Goal: Task Accomplishment & Management: Complete application form

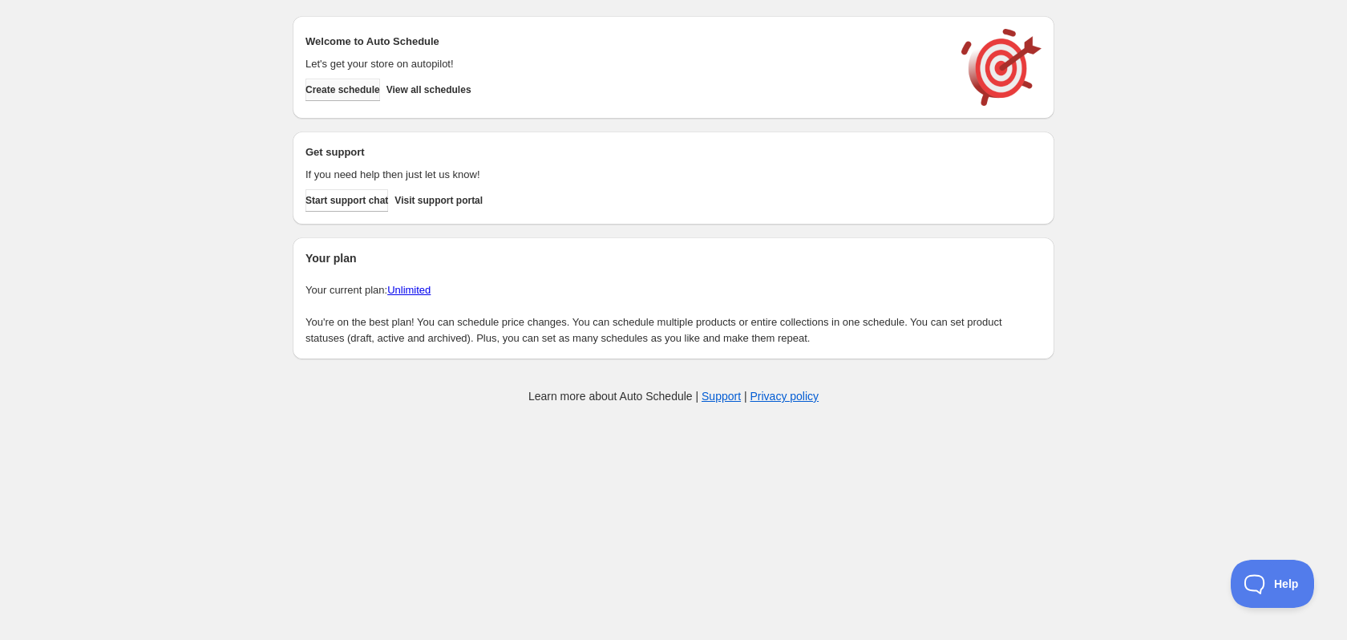
click at [374, 88] on span "Create schedule" at bounding box center [342, 89] width 75 height 13
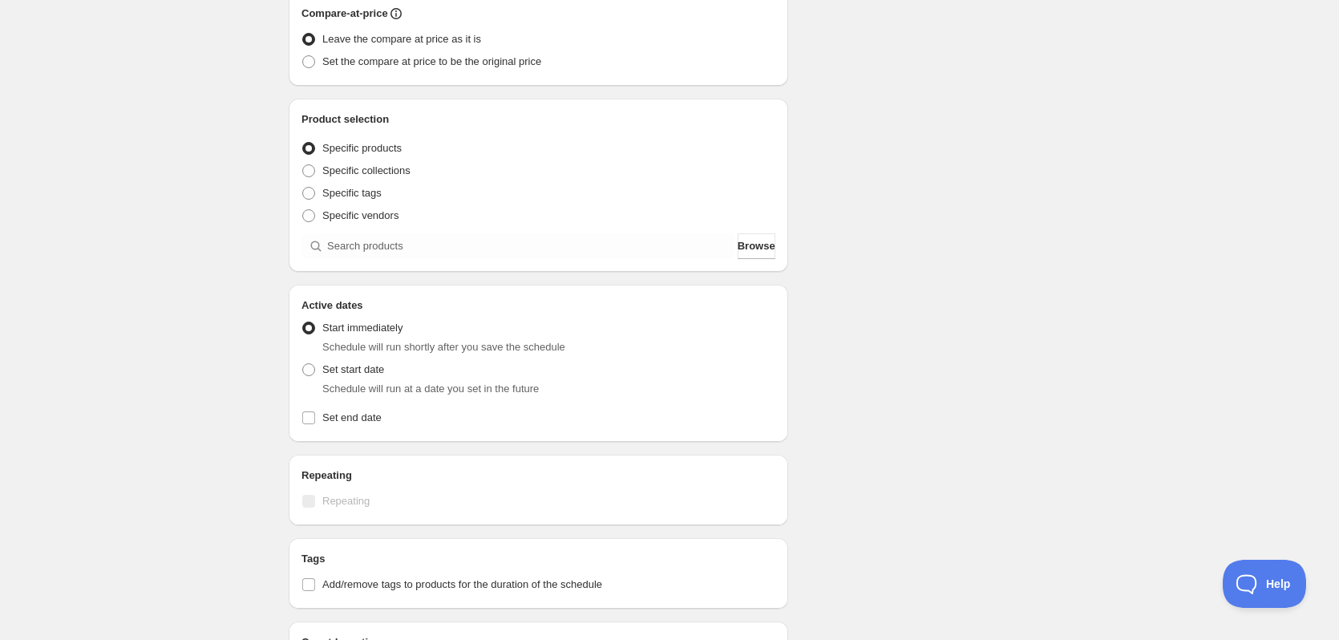
scroll to position [401, 0]
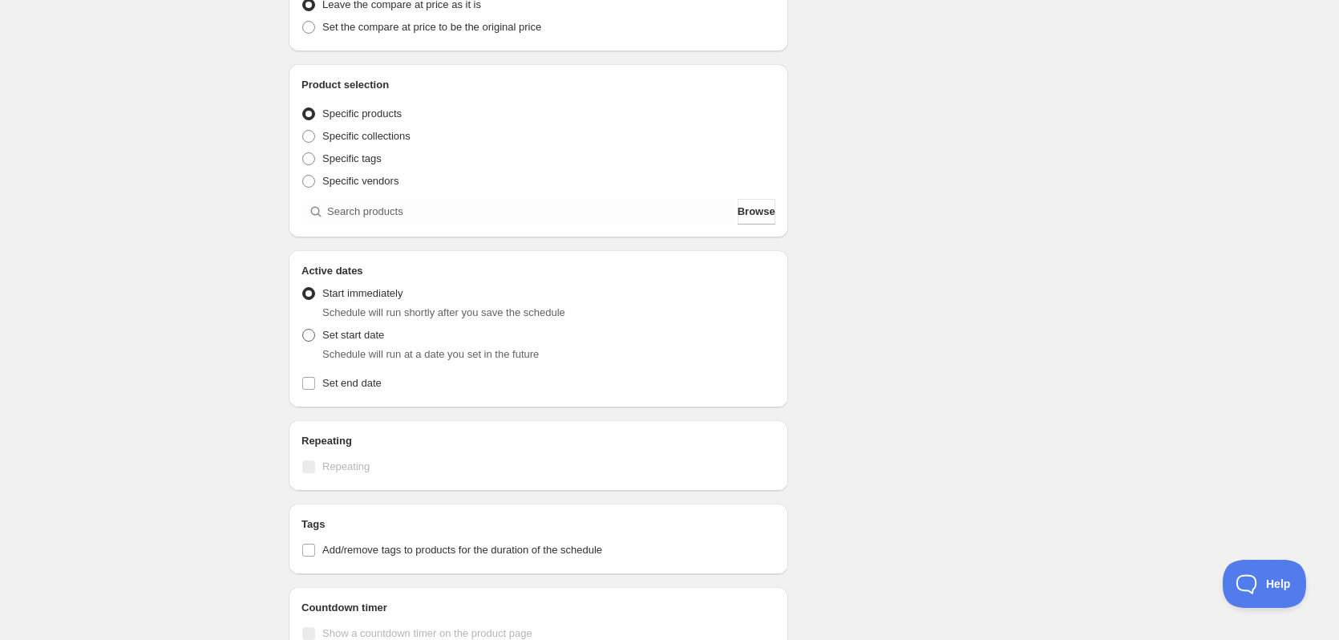
click at [357, 334] on span "Set start date" at bounding box center [353, 335] width 62 height 12
click at [303, 329] on input "Set start date" at bounding box center [302, 329] width 1 height 1
radio input "true"
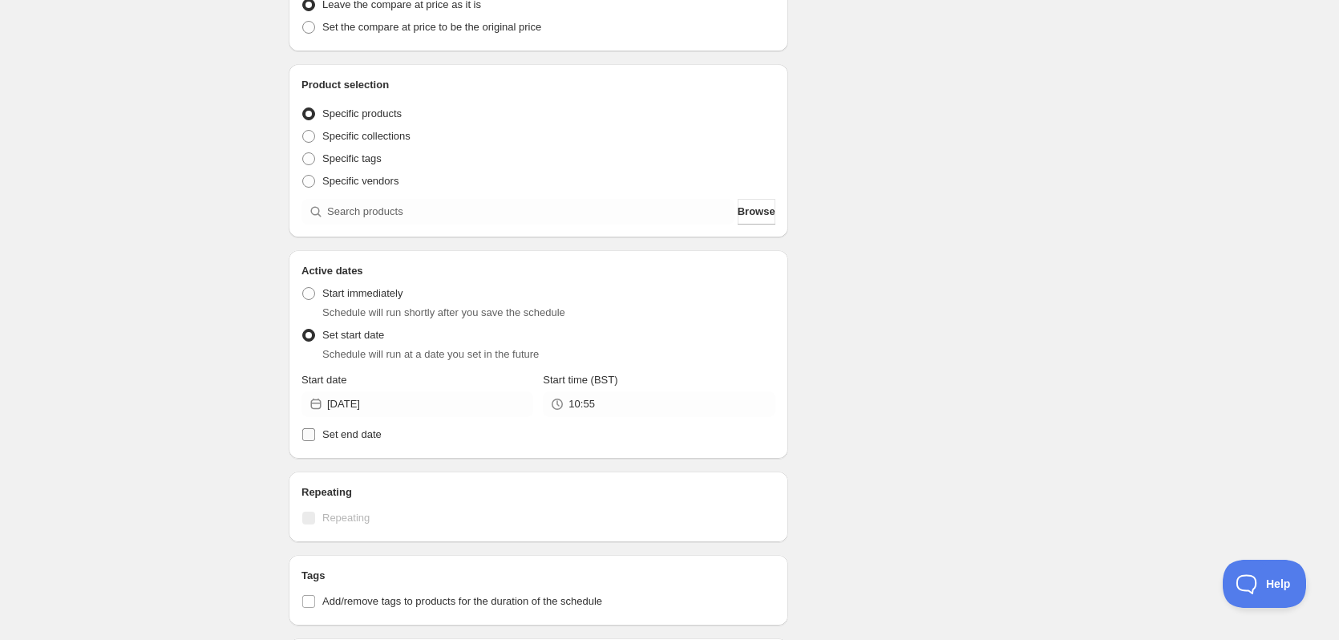
click at [370, 439] on span "Set end date" at bounding box center [351, 434] width 59 height 12
click at [315, 439] on input "Set end date" at bounding box center [308, 434] width 13 height 13
checkbox input "true"
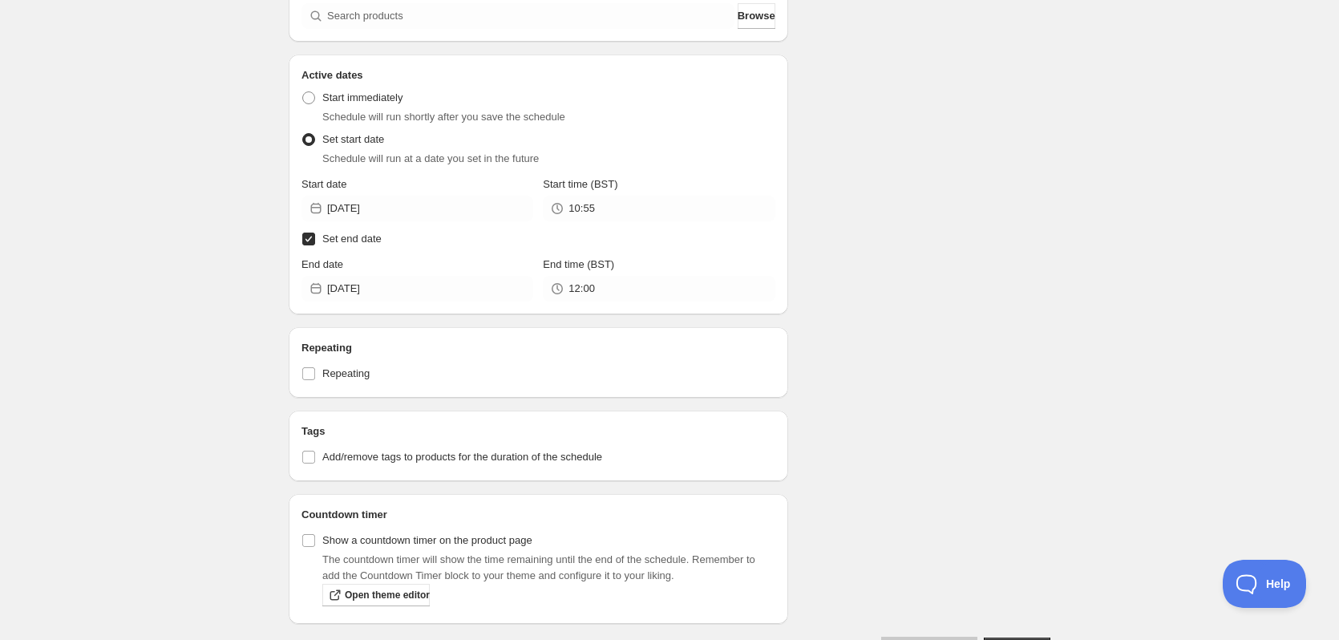
scroll to position [648, 0]
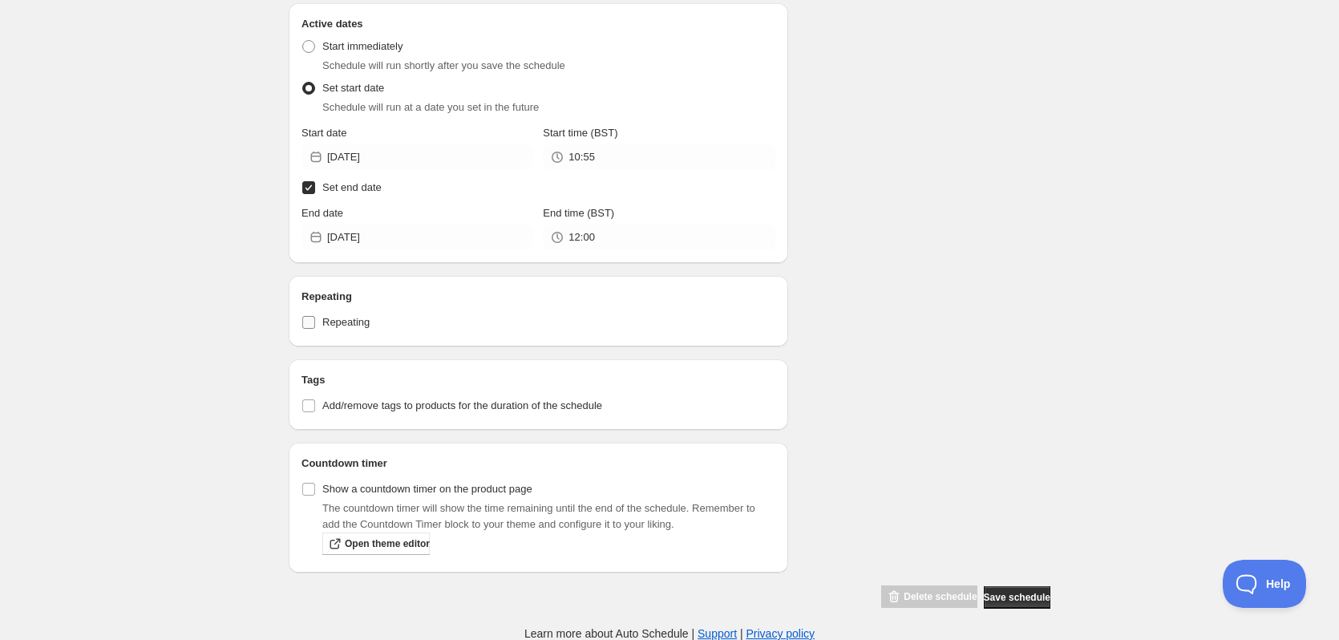
click at [335, 330] on label "Repeating" at bounding box center [538, 322] width 474 height 22
click at [315, 329] on input "Repeating" at bounding box center [308, 322] width 13 height 13
checkbox input "true"
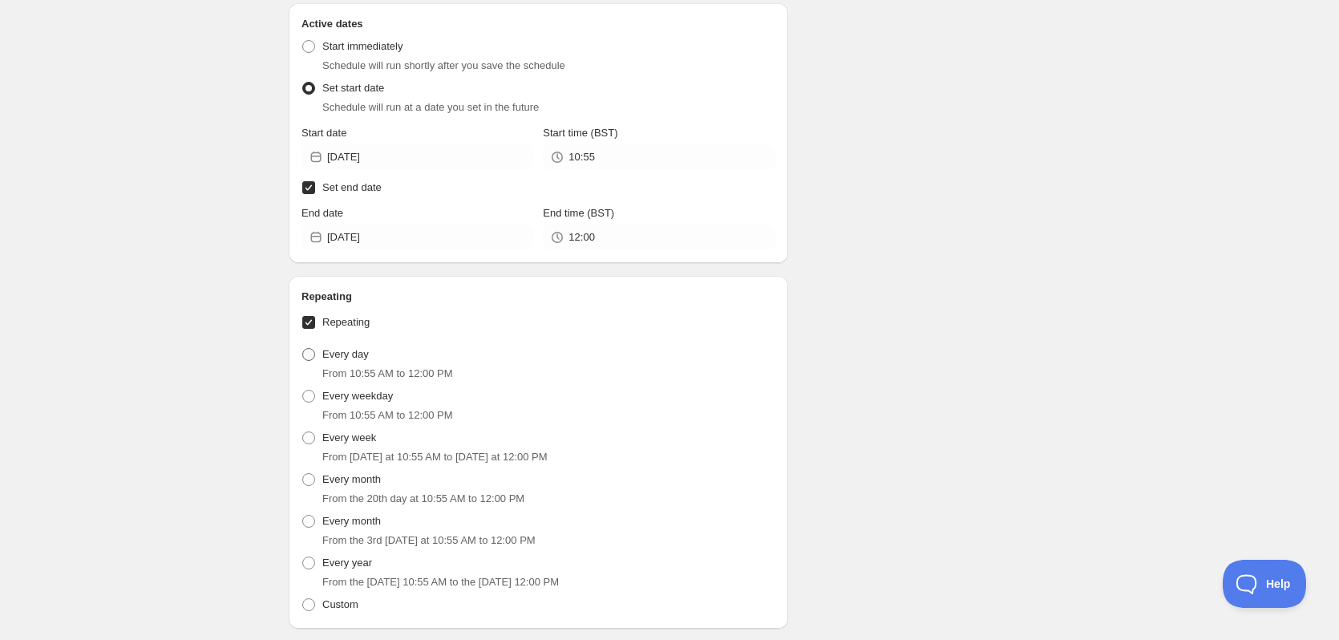
click at [338, 351] on span "Every day" at bounding box center [345, 354] width 46 height 12
click at [303, 349] on input "Every day" at bounding box center [302, 348] width 1 height 1
radio input "true"
click at [355, 397] on span "Every weekday" at bounding box center [357, 396] width 71 height 12
click at [303, 390] on input "Every weekday" at bounding box center [302, 390] width 1 height 1
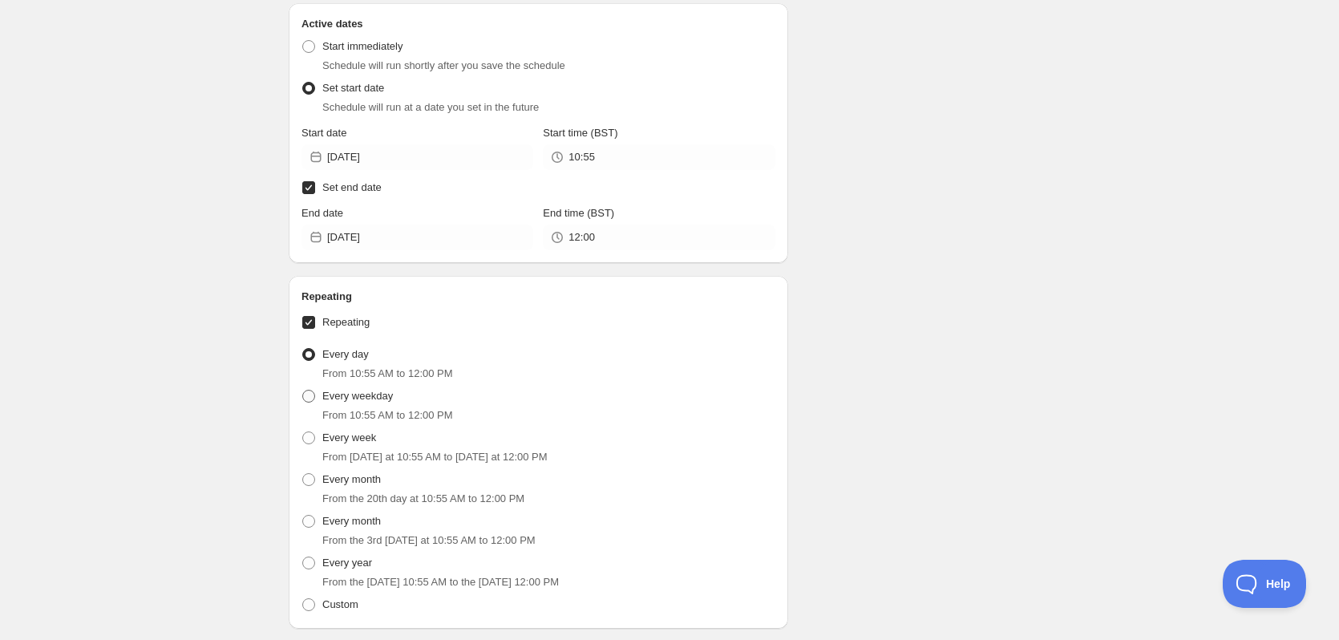
radio input "true"
click at [357, 436] on span "Every week" at bounding box center [349, 437] width 54 height 12
click at [303, 432] on input "Every week" at bounding box center [302, 431] width 1 height 1
radio input "true"
click at [358, 481] on span "Every month" at bounding box center [351, 479] width 59 height 12
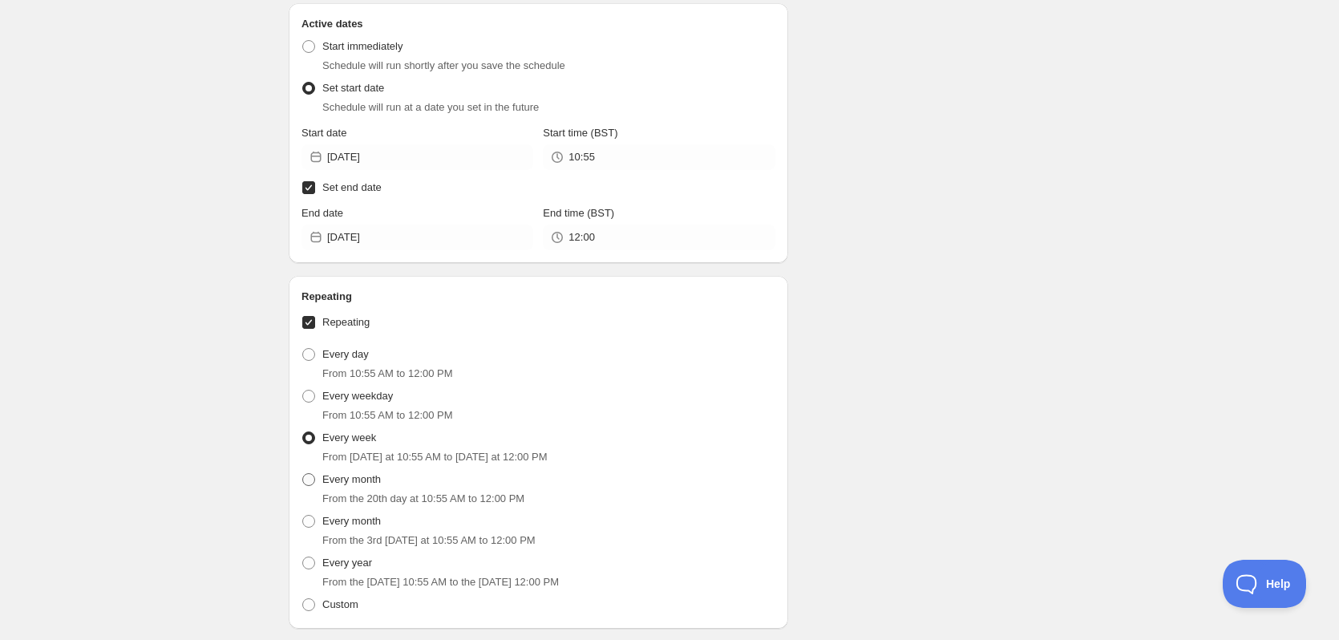
click at [303, 474] on input "Every month" at bounding box center [302, 473] width 1 height 1
radio input "true"
click at [358, 523] on span "Every month" at bounding box center [351, 521] width 59 height 12
click at [303, 515] on input "Every month" at bounding box center [302, 515] width 1 height 1
radio input "true"
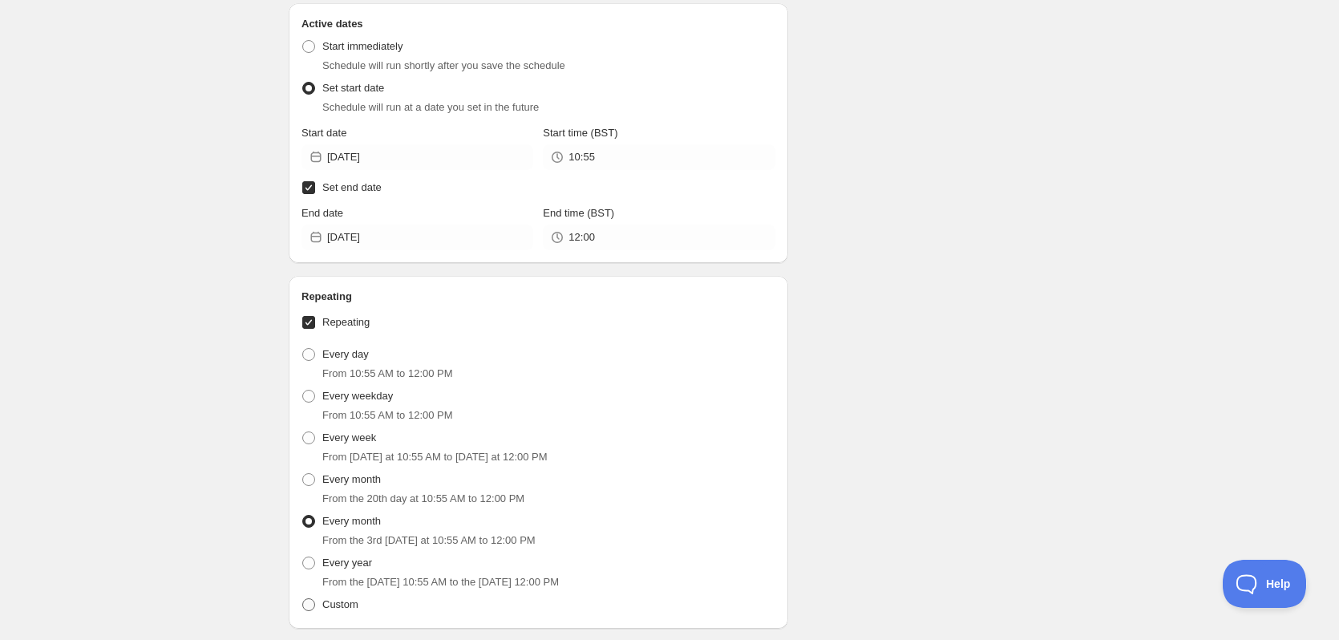
click at [337, 604] on span "Custom" at bounding box center [340, 604] width 36 height 12
click at [303, 599] on input "Custom" at bounding box center [302, 598] width 1 height 1
radio input "true"
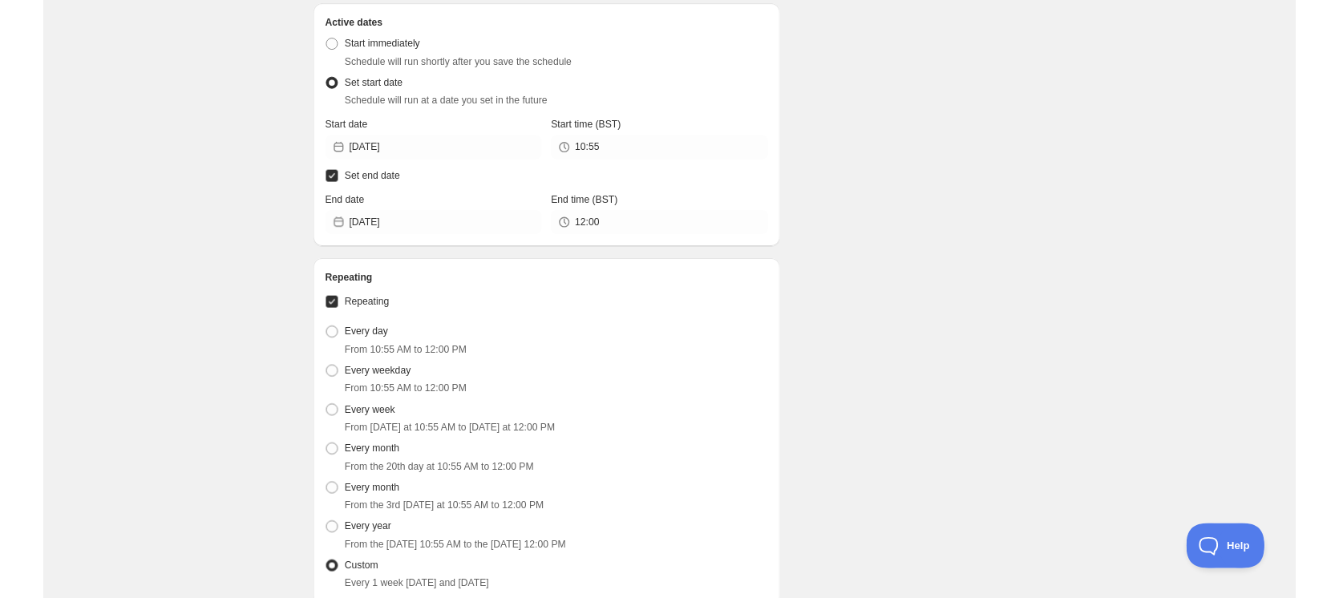
scroll to position [728, 0]
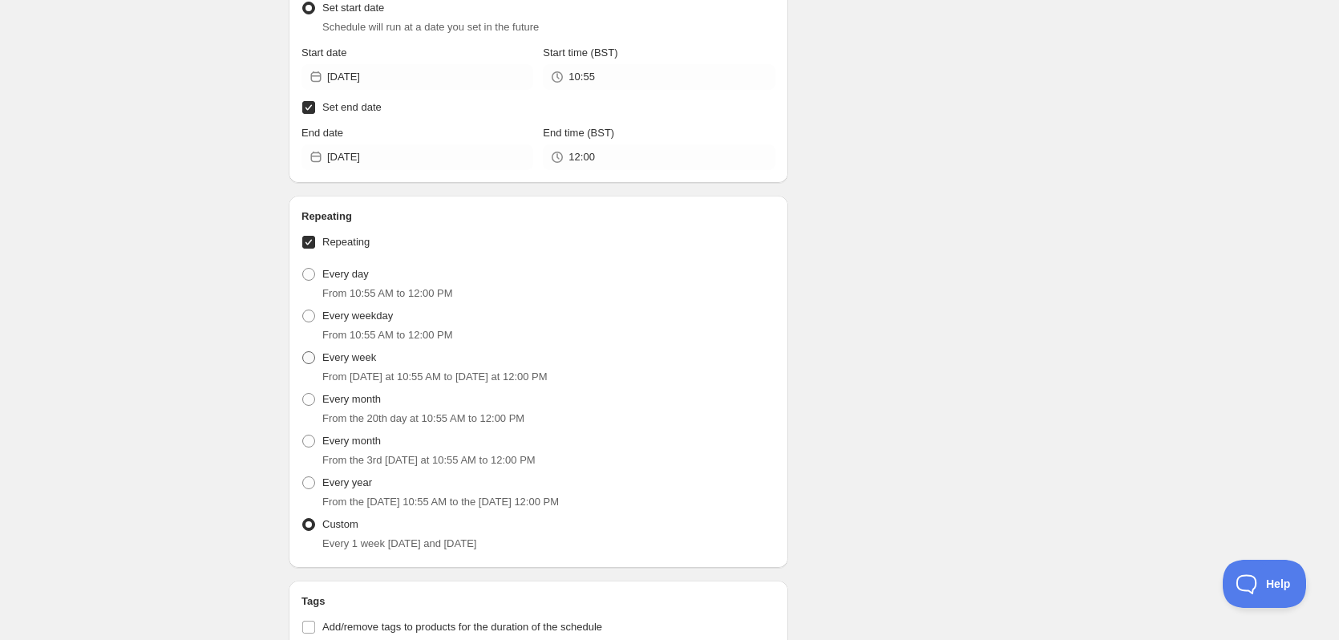
click at [350, 362] on span "Every week" at bounding box center [349, 357] width 54 height 12
click at [303, 352] on input "Every week" at bounding box center [302, 351] width 1 height 1
radio input "true"
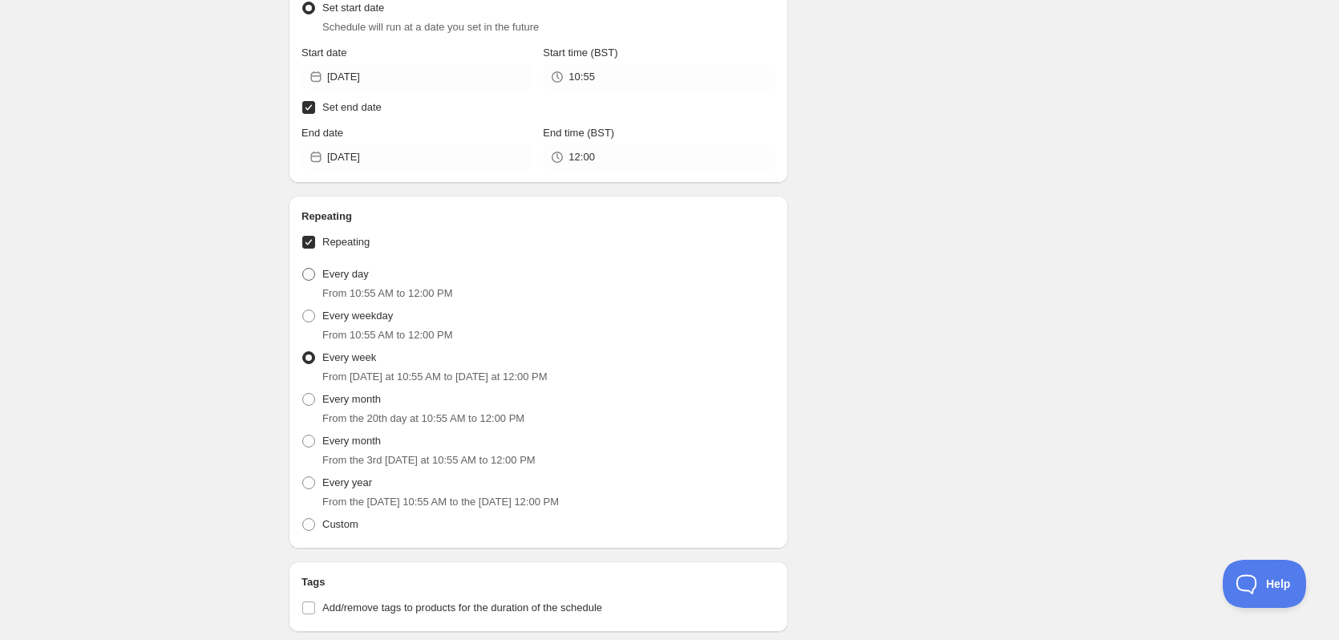
click at [353, 283] on label "Every day" at bounding box center [334, 274] width 67 height 22
click at [303, 269] on input "Every day" at bounding box center [302, 268] width 1 height 1
radio input "true"
click at [366, 442] on span "Every month" at bounding box center [351, 440] width 59 height 12
click at [303, 435] on input "Every month" at bounding box center [302, 434] width 1 height 1
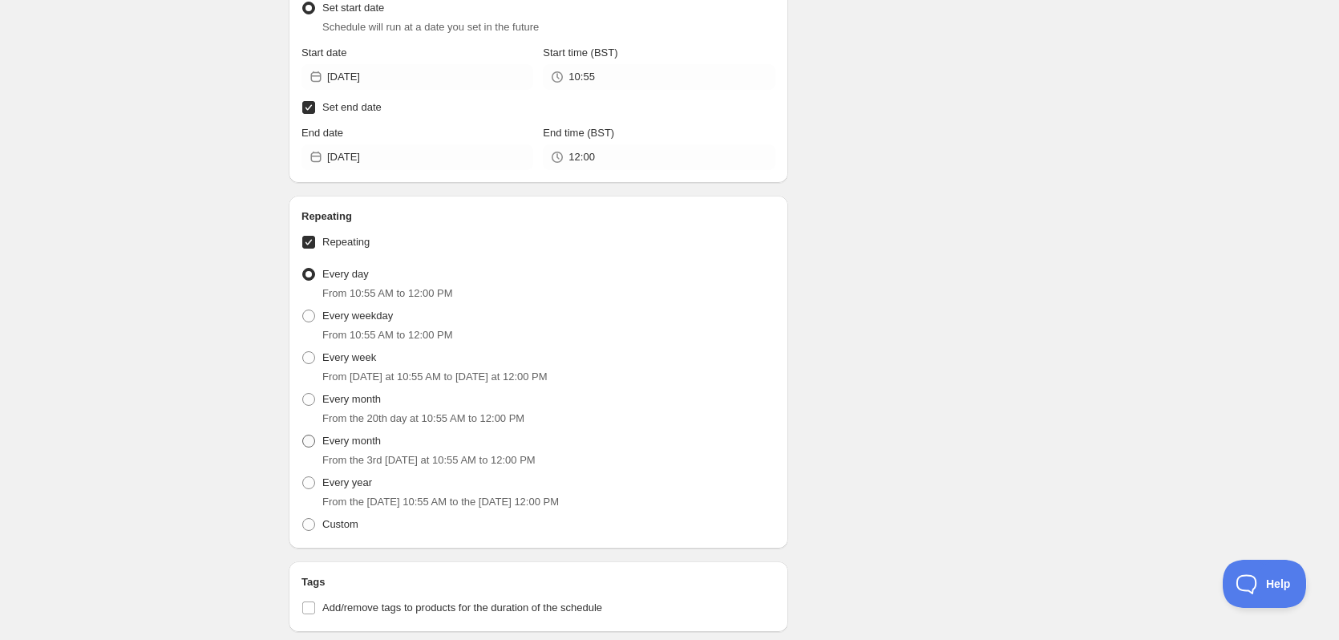
radio input "true"
click at [352, 524] on span "Custom" at bounding box center [340, 524] width 36 height 12
click at [303, 519] on input "Custom" at bounding box center [302, 518] width 1 height 1
radio input "true"
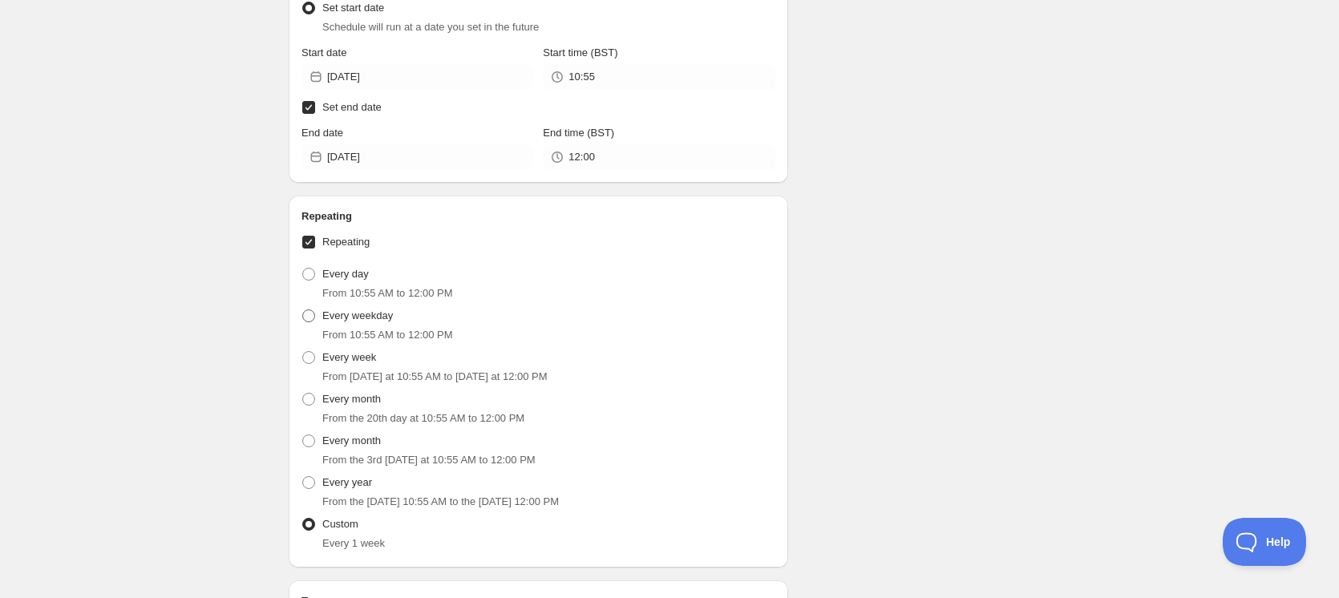
click at [371, 317] on span "Every weekday" at bounding box center [357, 315] width 71 height 12
click at [303, 310] on input "Every weekday" at bounding box center [302, 309] width 1 height 1
radio input "true"
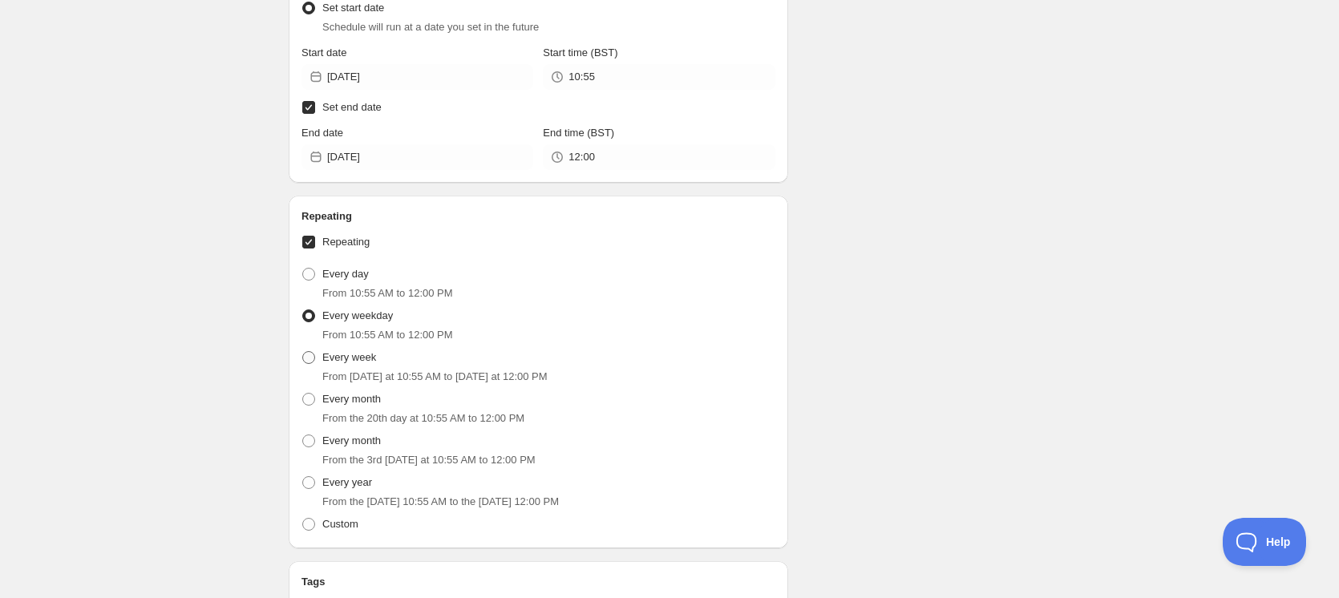
click at [357, 362] on span "Every week" at bounding box center [349, 357] width 54 height 12
click at [303, 352] on input "Every week" at bounding box center [302, 351] width 1 height 1
radio input "true"
click at [342, 529] on span "Custom" at bounding box center [340, 524] width 36 height 12
click at [303, 519] on input "Custom" at bounding box center [302, 518] width 1 height 1
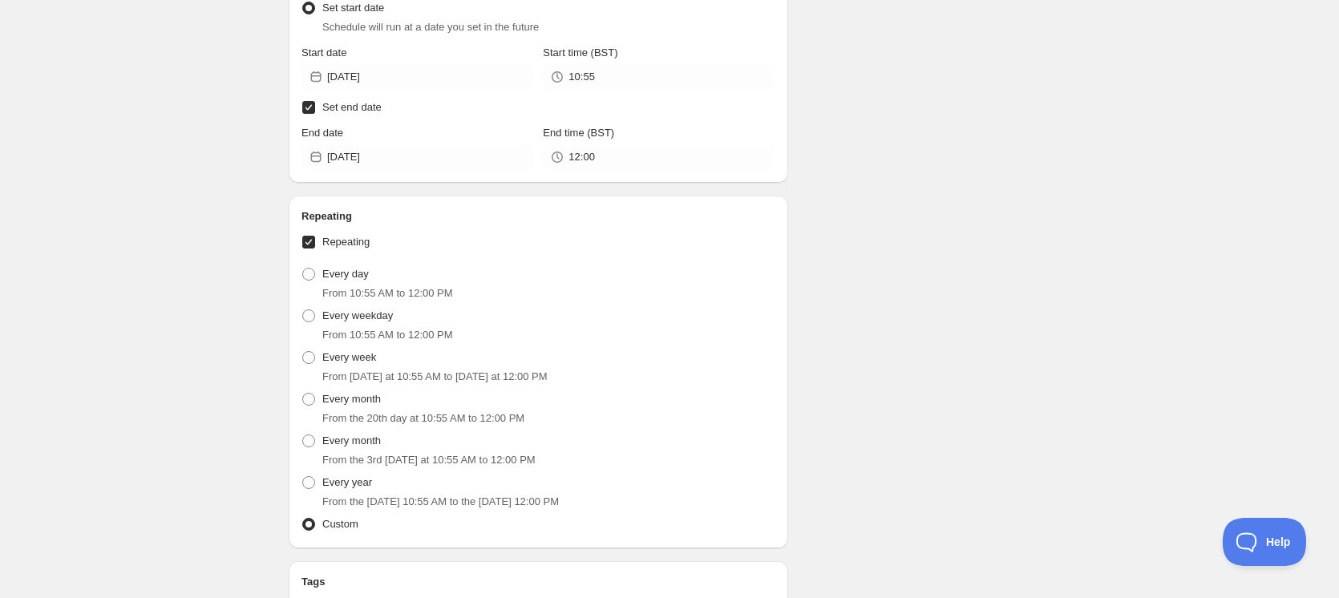
radio input "true"
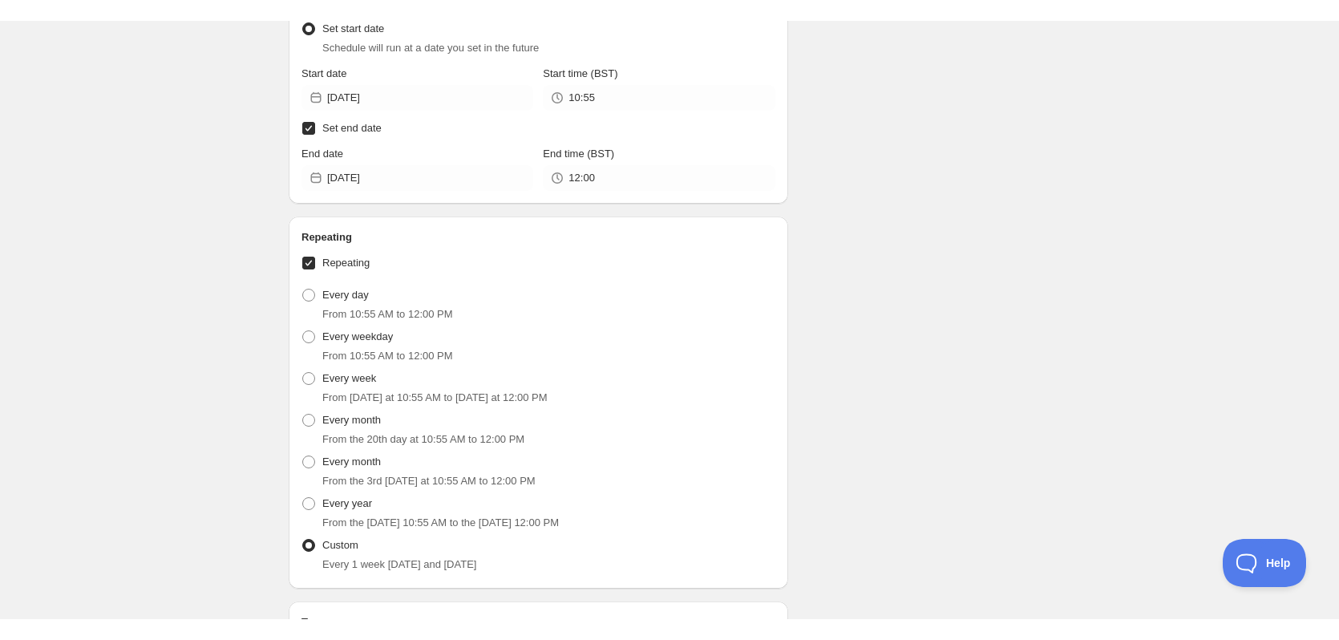
scroll to position [393, 0]
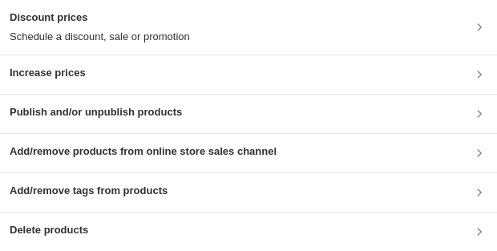
click at [156, 22] on h3 "Discount prices" at bounding box center [100, 18] width 180 height 16
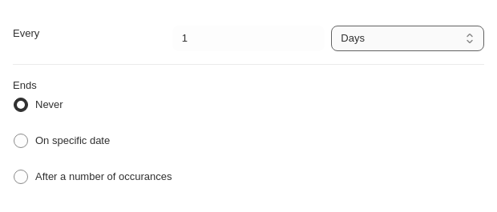
click at [380, 43] on select "Days Weeks Months Years" at bounding box center [407, 39] width 153 height 26
select select "week"
click at [331, 26] on select "Days Weeks Months Years" at bounding box center [407, 39] width 153 height 26
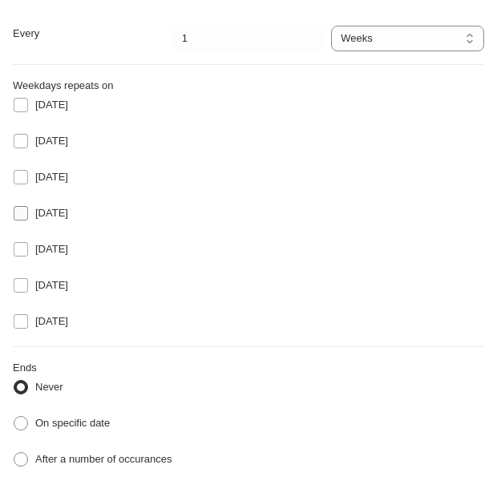
click at [55, 214] on span "[DATE]" at bounding box center [51, 213] width 33 height 12
click at [28, 214] on input "[DATE]" at bounding box center [21, 213] width 14 height 14
checkbox input "true"
click at [56, 171] on span "[DATE]" at bounding box center [51, 177] width 33 height 12
click at [28, 170] on input "[DATE]" at bounding box center [21, 177] width 14 height 14
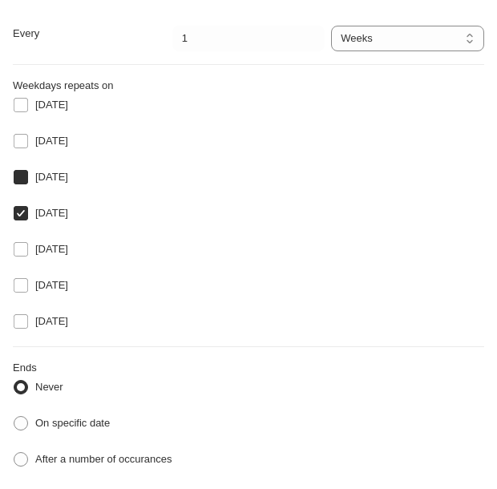
checkbox input "true"
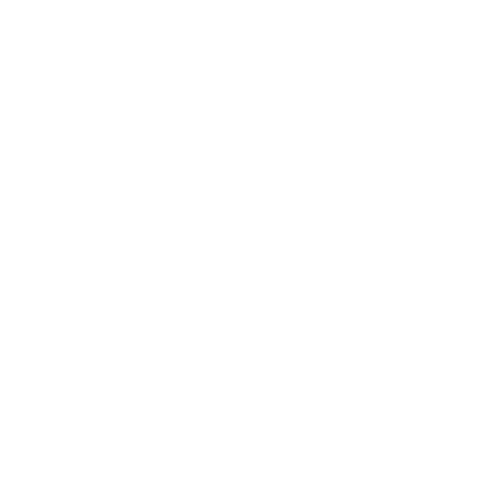
select select "week"
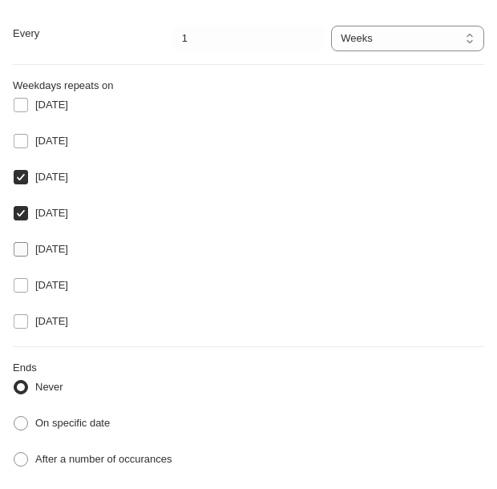
click at [35, 251] on span "[DATE]" at bounding box center [51, 249] width 33 height 12
click at [28, 251] on input "[DATE]" at bounding box center [21, 249] width 14 height 14
checkbox input "true"
click at [48, 202] on label "[DATE]" at bounding box center [40, 213] width 55 height 22
click at [28, 206] on input "[DATE]" at bounding box center [21, 213] width 14 height 14
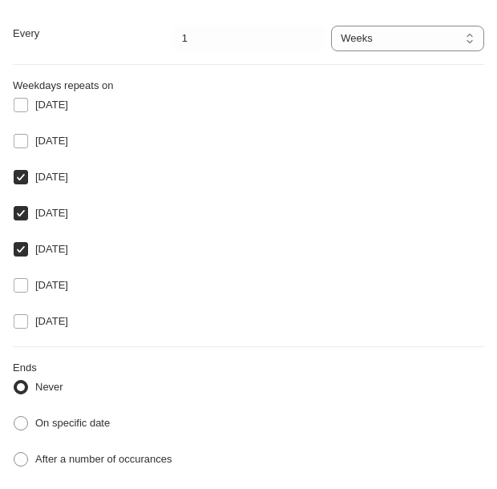
checkbox input "false"
click at [51, 173] on span "[DATE]" at bounding box center [51, 177] width 33 height 12
click at [28, 173] on input "[DATE]" at bounding box center [21, 177] width 14 height 14
checkbox input "false"
click at [36, 243] on span "[DATE]" at bounding box center [51, 249] width 33 height 12
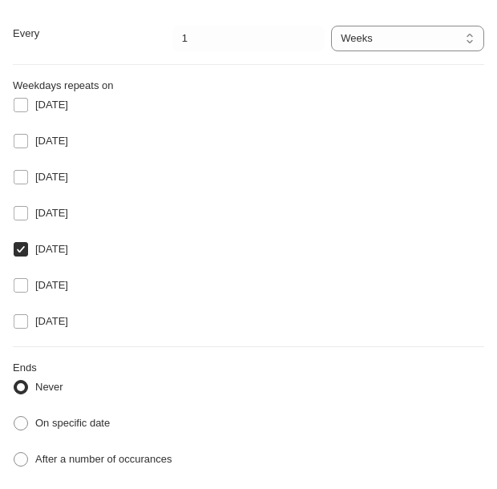
click at [28, 242] on input "[DATE]" at bounding box center [21, 249] width 14 height 14
checkbox input "false"
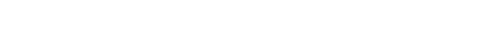
select select "week"
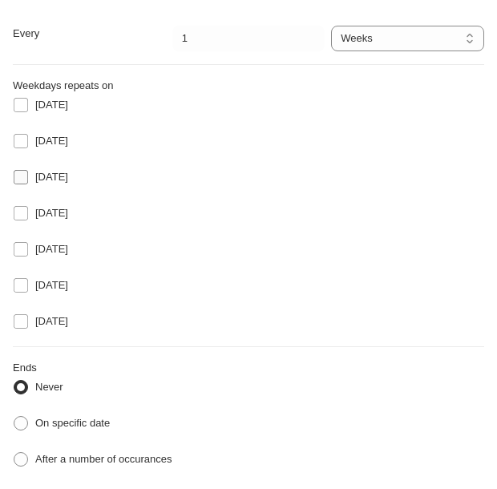
click at [56, 176] on span "[DATE]" at bounding box center [51, 177] width 33 height 12
click at [28, 176] on input "[DATE]" at bounding box center [21, 177] width 14 height 14
checkbox input "true"
click at [55, 208] on span "[DATE]" at bounding box center [51, 213] width 33 height 12
click at [28, 208] on input "[DATE]" at bounding box center [21, 213] width 14 height 14
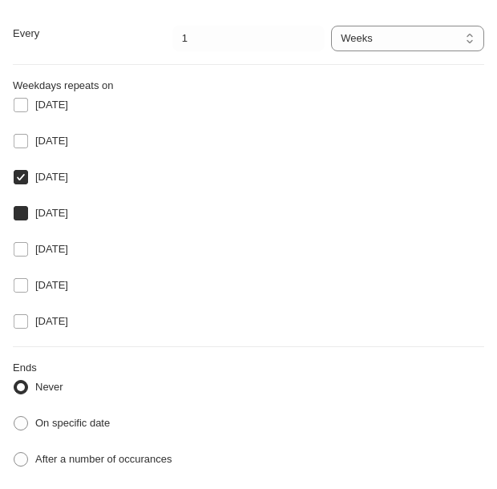
checkbox input "true"
